Goal: Check status: Check status

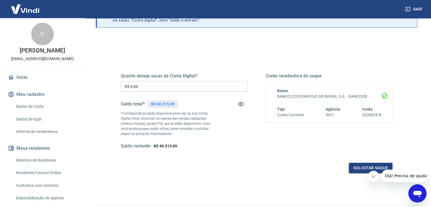
scroll to position [57, 0]
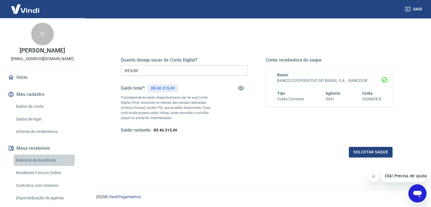
click at [40, 164] on link "Relatório de Recebíveis" at bounding box center [46, 160] width 64 height 12
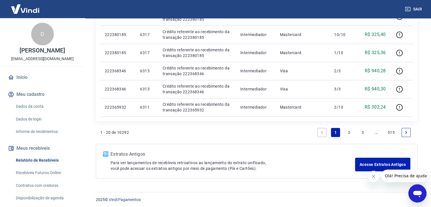
scroll to position [410, 0]
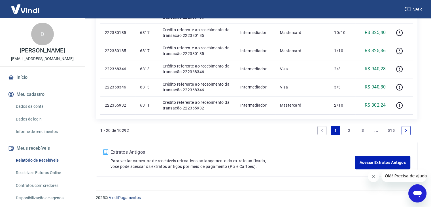
click at [349, 129] on link "2" at bounding box center [349, 130] width 9 height 9
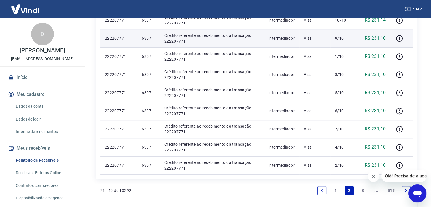
scroll to position [425, 0]
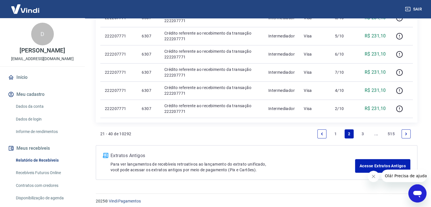
click at [362, 132] on link "3" at bounding box center [362, 133] width 9 height 9
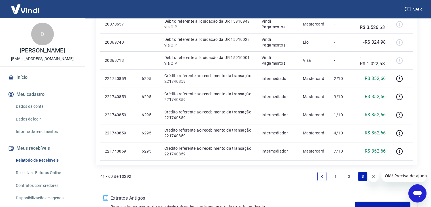
scroll to position [465, 0]
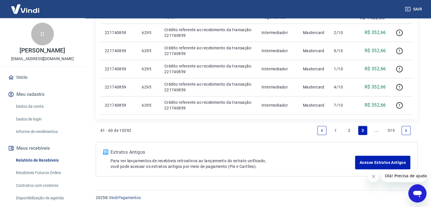
click at [348, 129] on link "2" at bounding box center [349, 130] width 9 height 9
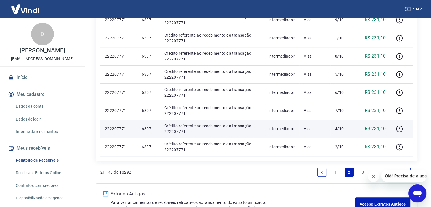
scroll to position [400, 0]
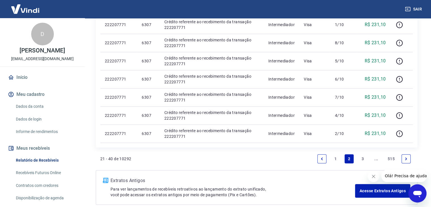
click at [336, 156] on link "1" at bounding box center [335, 158] width 9 height 9
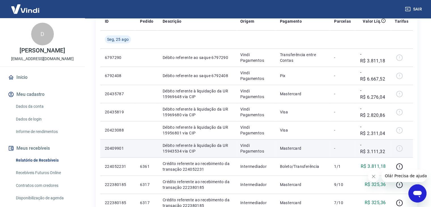
scroll to position [142, 0]
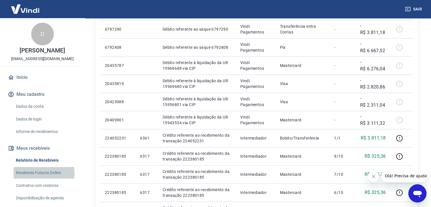
click at [41, 179] on link "Recebíveis Futuros Online" at bounding box center [46, 173] width 64 height 12
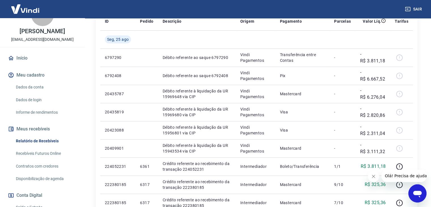
scroll to position [57, 0]
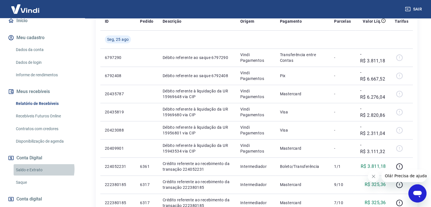
click at [41, 175] on link "Saldo e Extrato" at bounding box center [46, 170] width 64 height 12
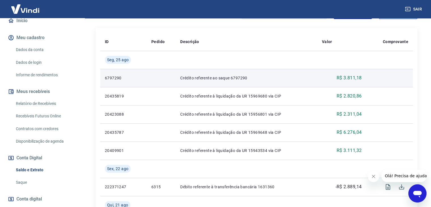
scroll to position [142, 0]
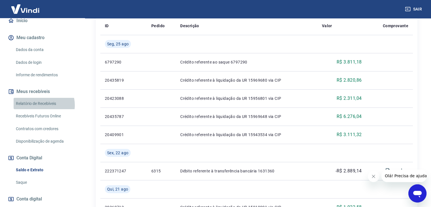
click at [43, 109] on link "Relatório de Recebíveis" at bounding box center [46, 104] width 64 height 12
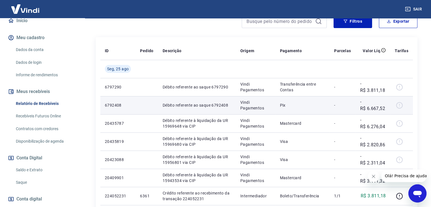
scroll to position [70, 0]
